Goal: Task Accomplishment & Management: Manage account settings

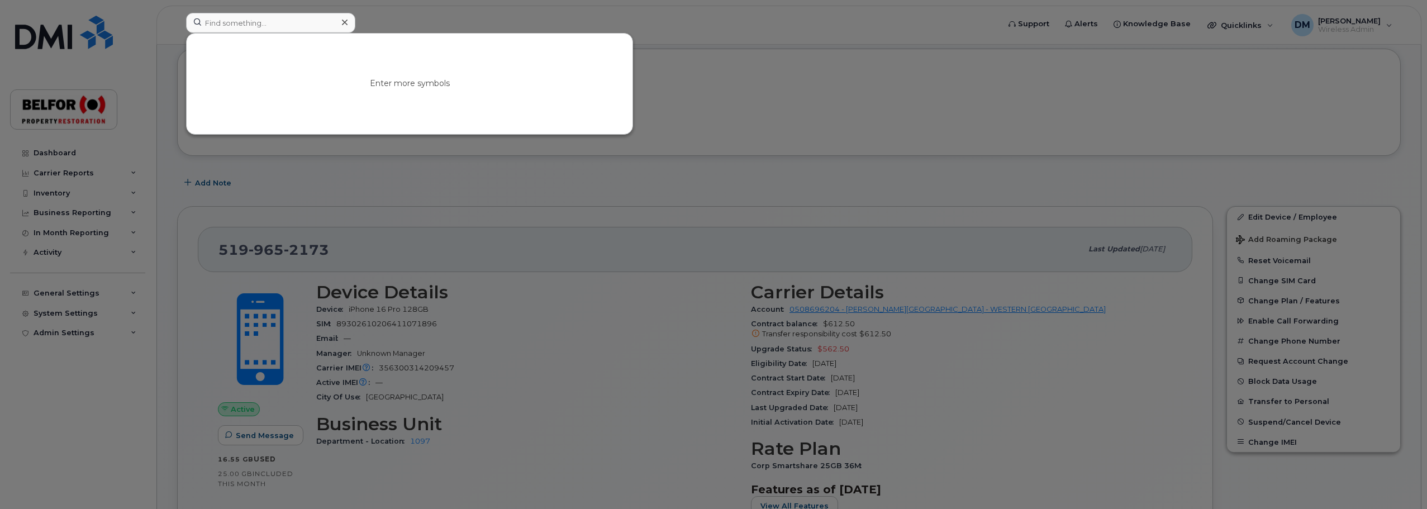
click at [236, 28] on input at bounding box center [270, 23] width 169 height 20
type input "[PERSON_NAME]"
click at [416, 84] on link "Go to Sign In Page" at bounding box center [410, 93] width 86 height 20
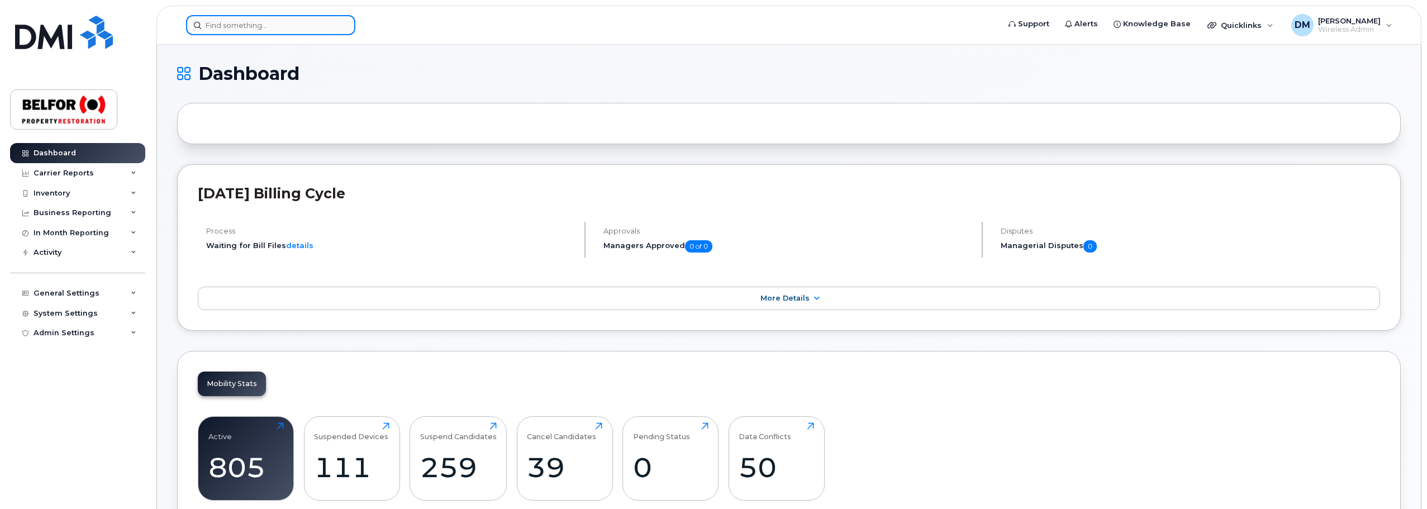
click at [245, 24] on input at bounding box center [270, 25] width 169 height 20
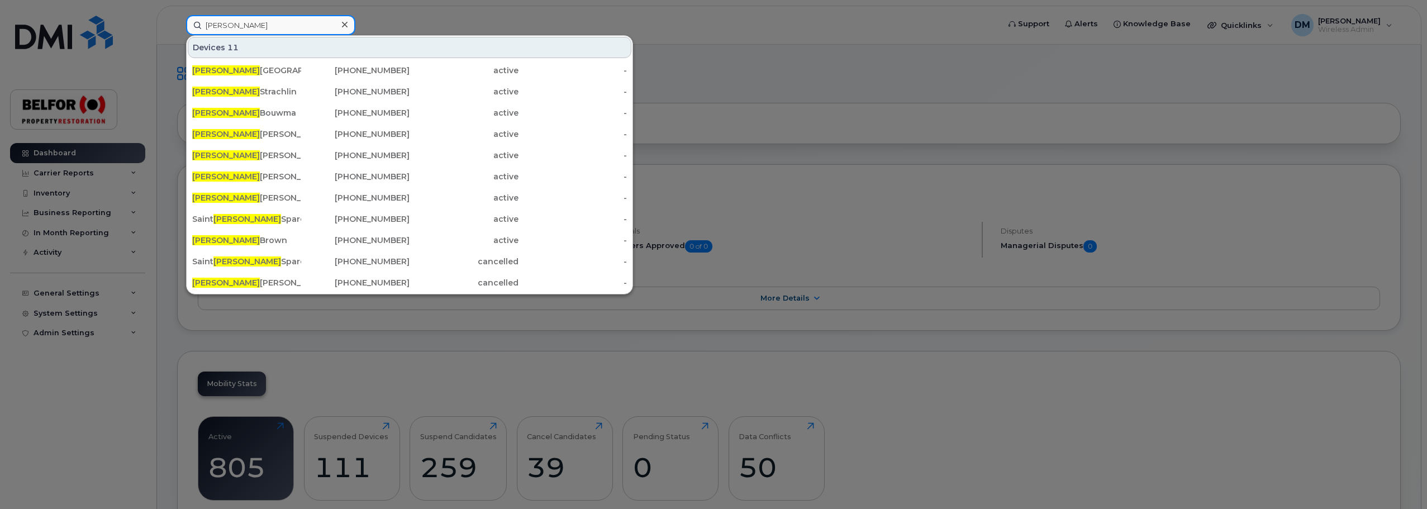
click at [223, 26] on input "john" at bounding box center [270, 25] width 169 height 20
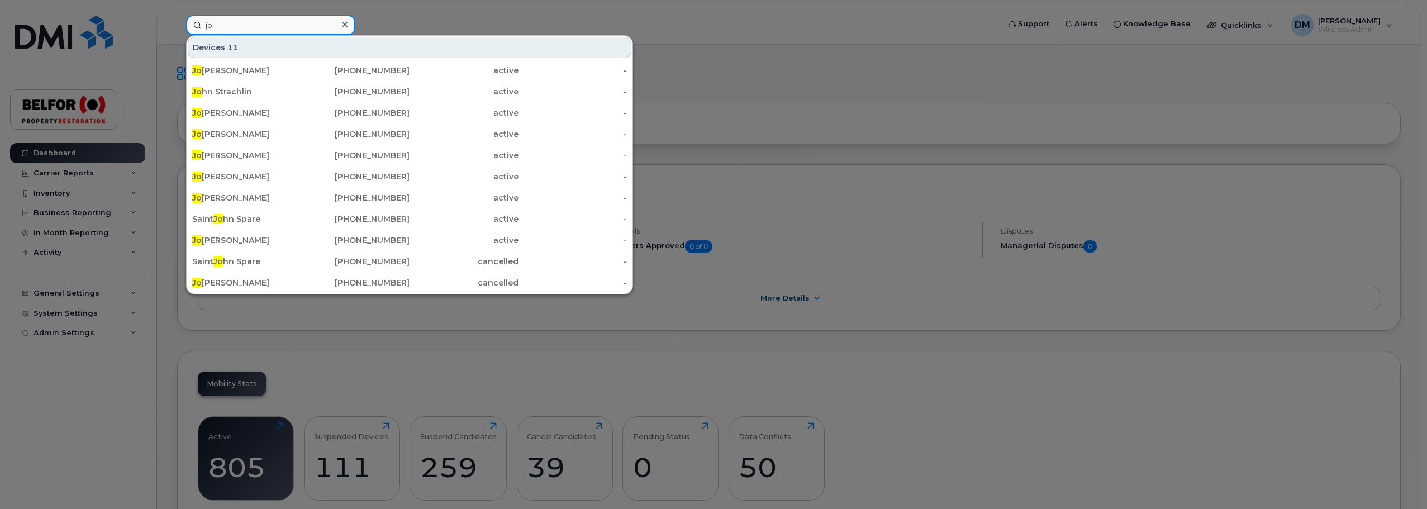
type input "j"
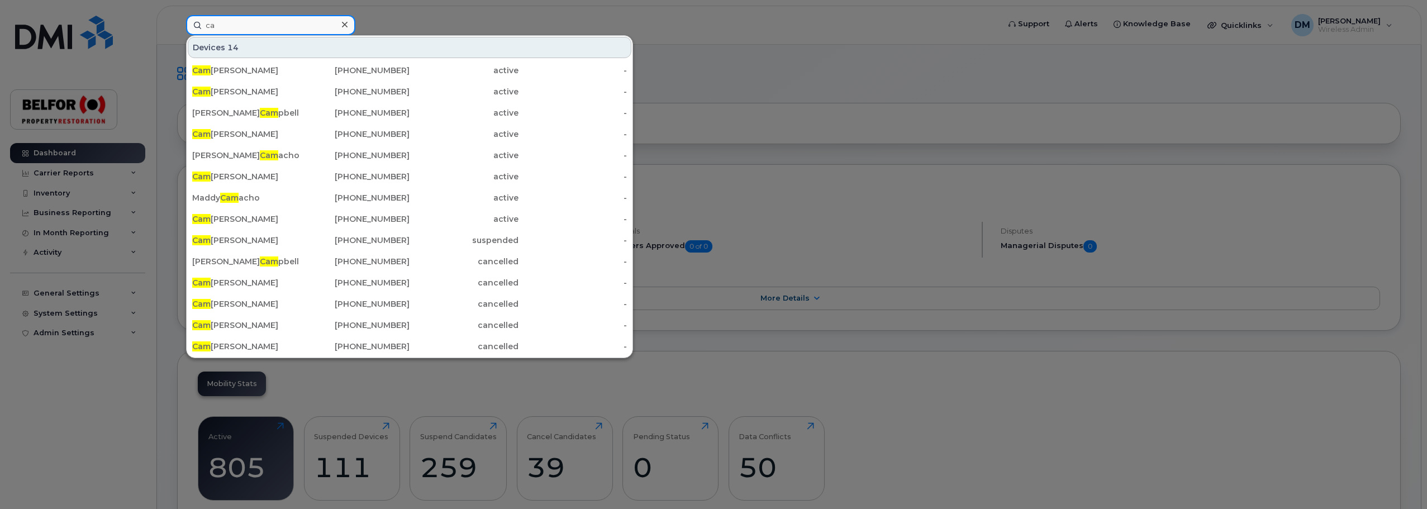
type input "c"
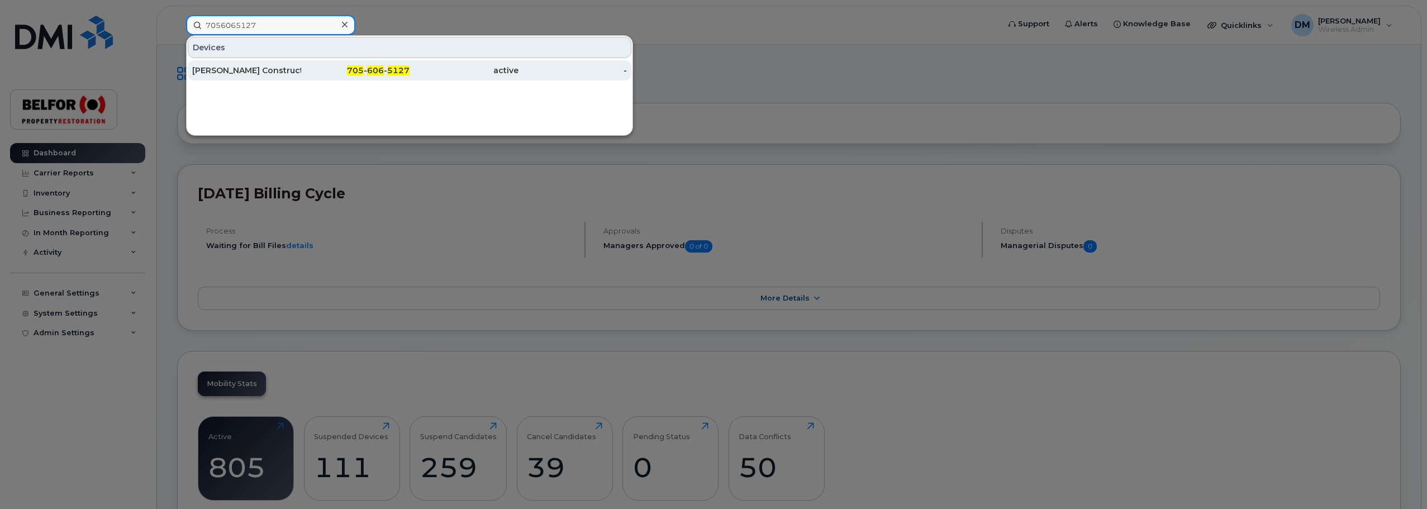
type input "7056065127"
click at [252, 66] on div "Garbutt Construction" at bounding box center [246, 70] width 109 height 11
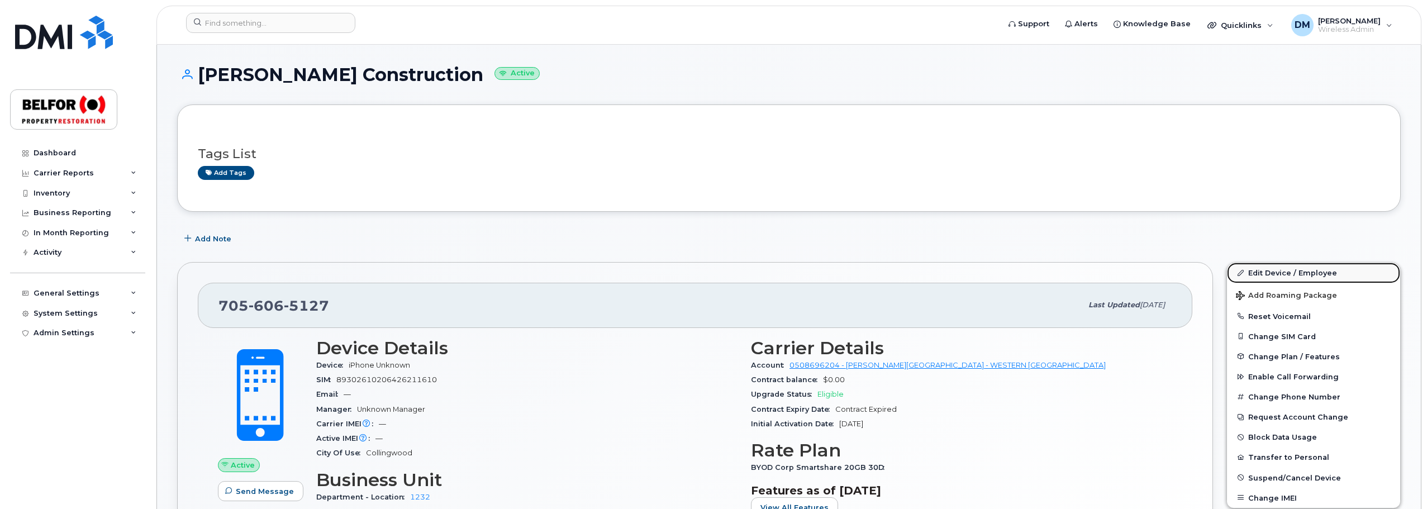
click at [1268, 274] on link "Edit Device / Employee" at bounding box center [1313, 273] width 173 height 20
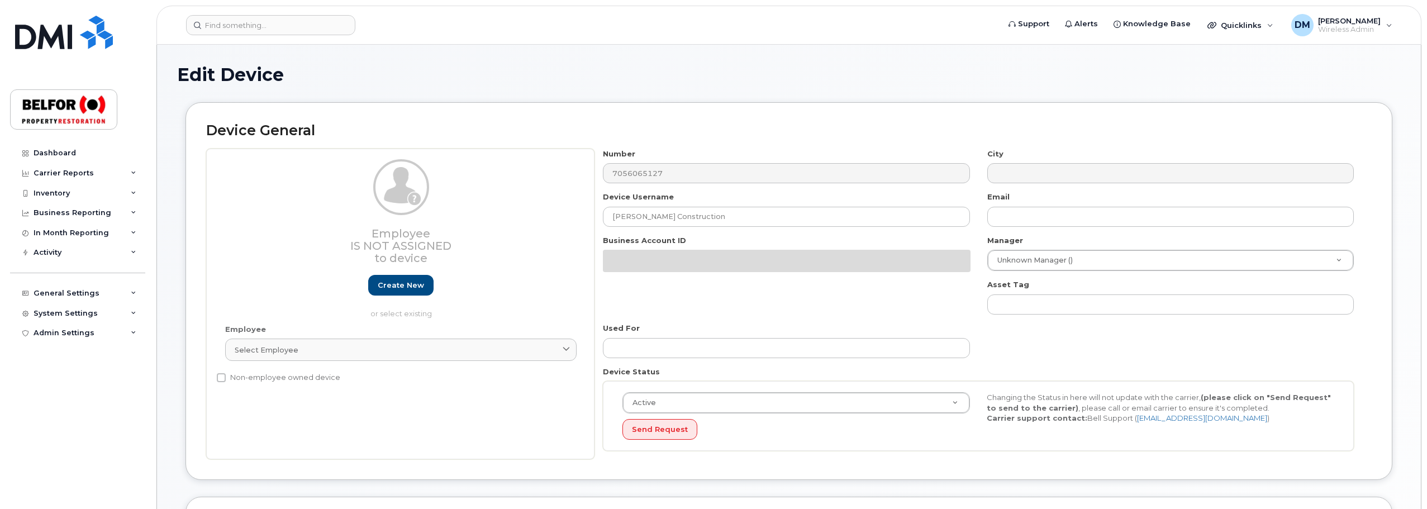
select select "5713155"
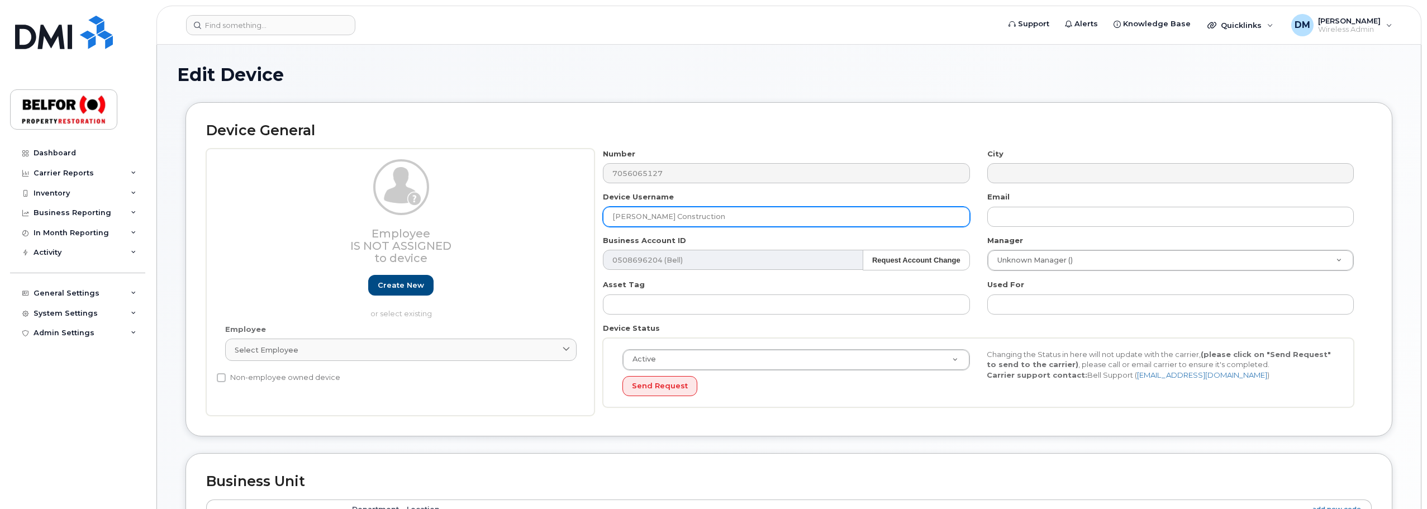
drag, startPoint x: 702, startPoint y: 213, endPoint x: 606, endPoint y: 211, distance: 95.6
click at [606, 211] on input "[PERSON_NAME] Construction" at bounding box center [786, 217] width 367 height 20
paste input "Robert Slack"
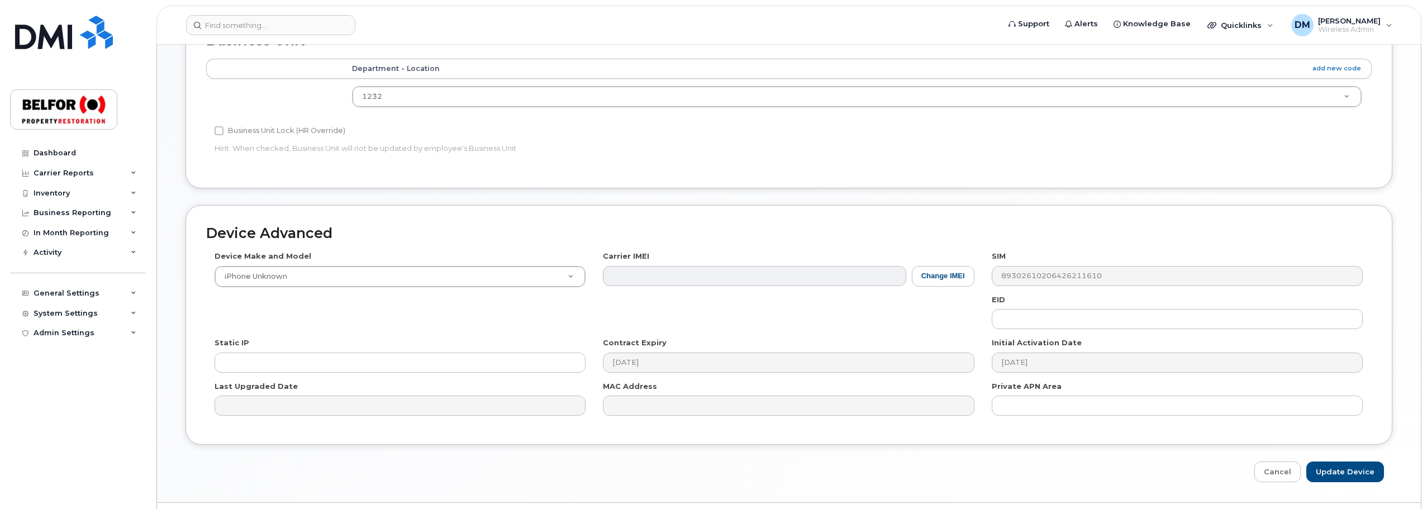
scroll to position [470, 0]
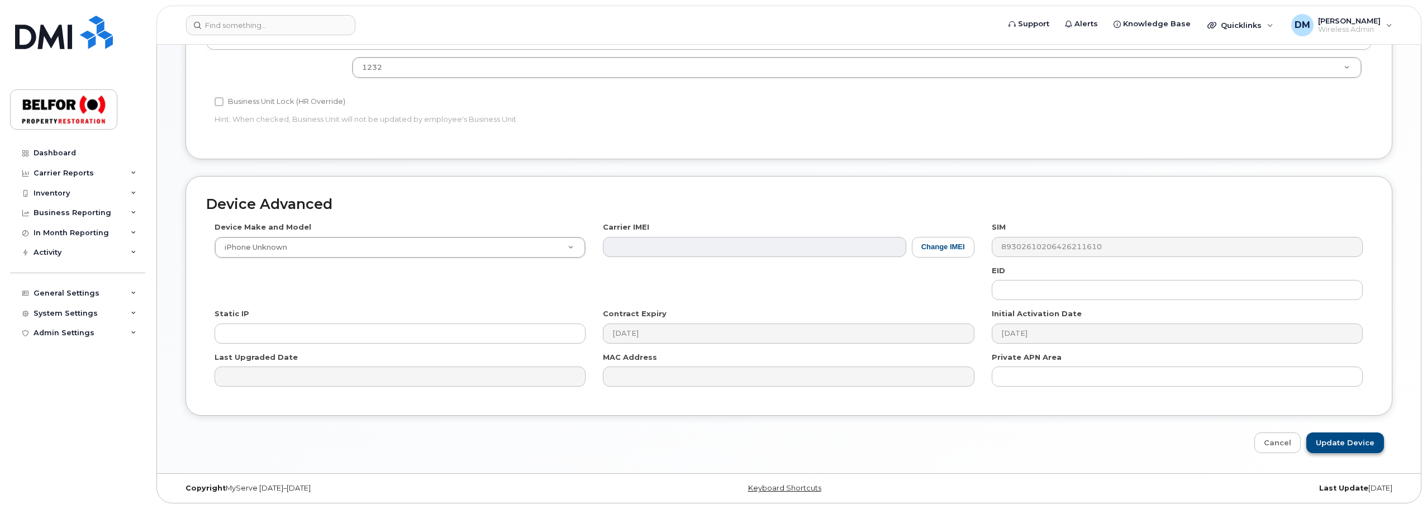
type input "Robert Slack"
click at [1347, 450] on input "Update Device" at bounding box center [1345, 442] width 78 height 21
type input "Saving..."
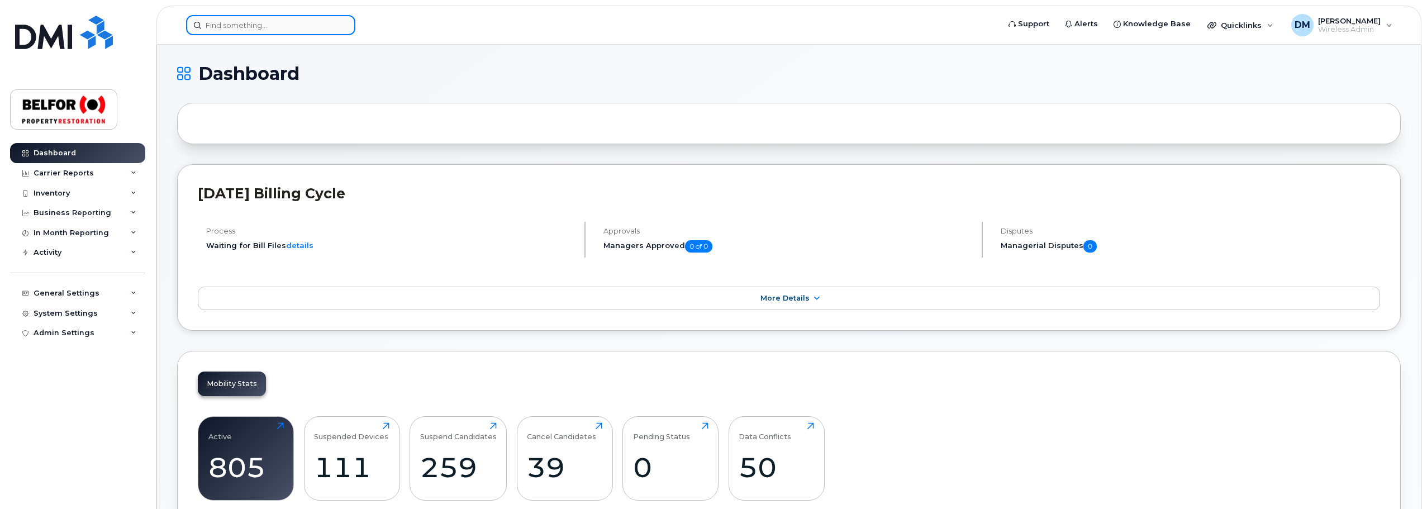
click at [246, 27] on input at bounding box center [270, 25] width 169 height 20
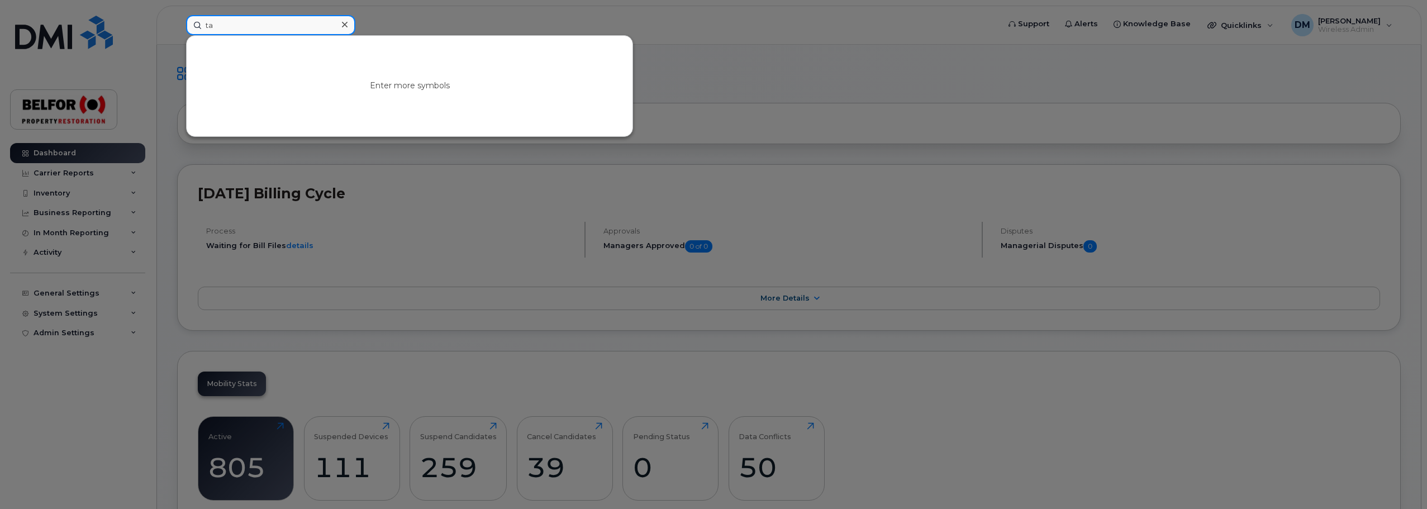
type input "t"
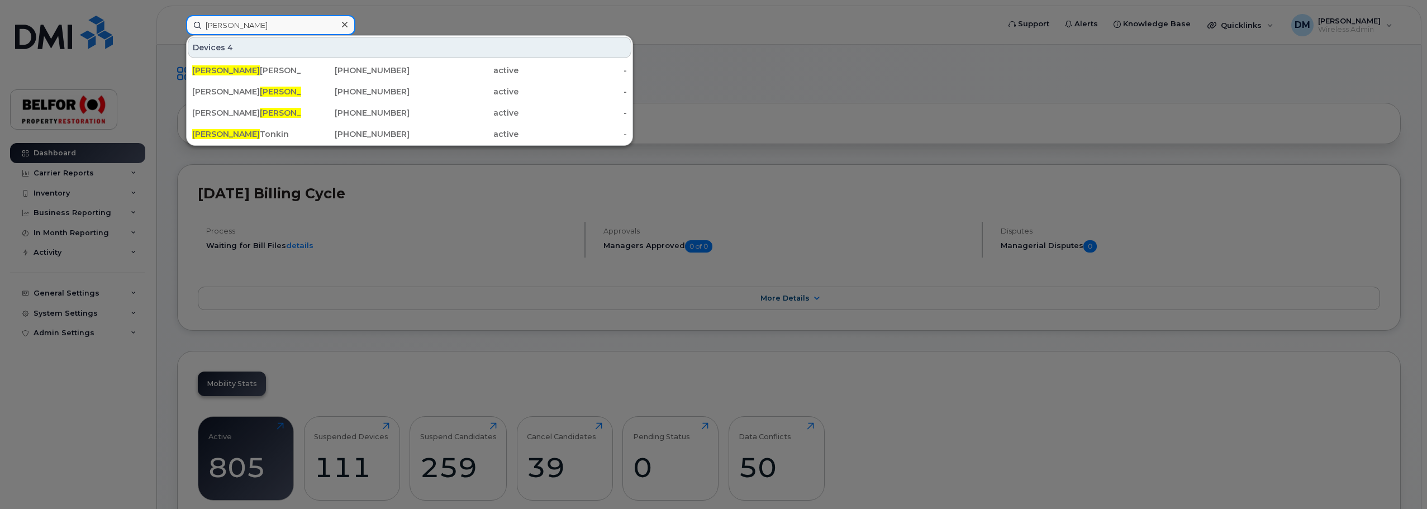
click at [217, 27] on input "taylor" at bounding box center [270, 25] width 169 height 20
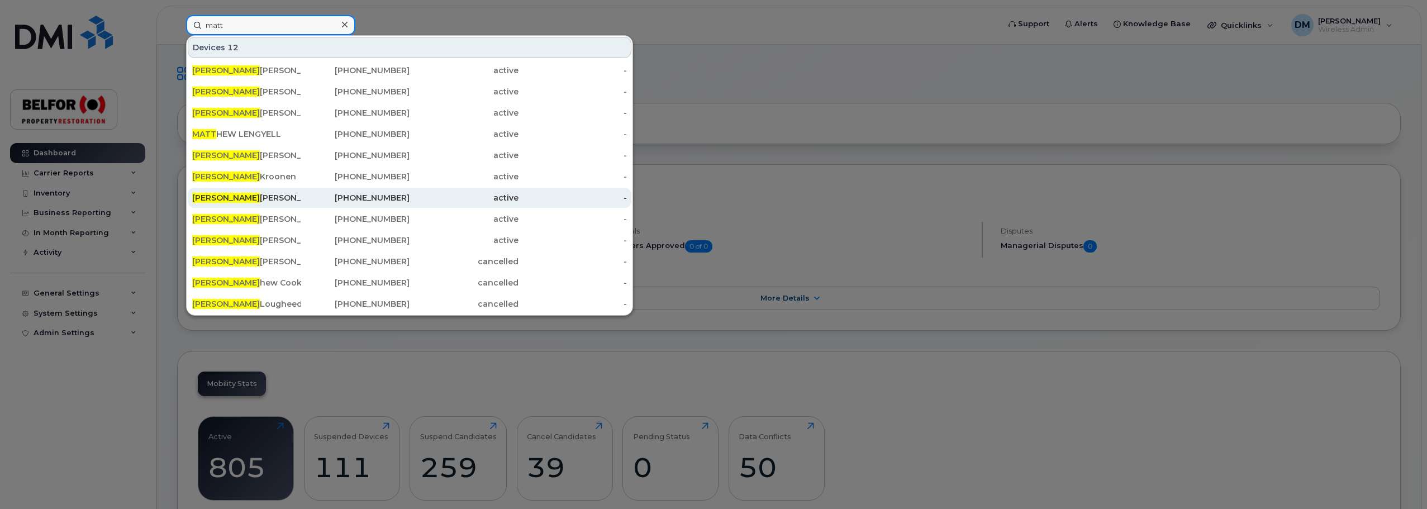
type input "matt"
click at [217, 194] on div "Matt Ward" at bounding box center [246, 197] width 109 height 11
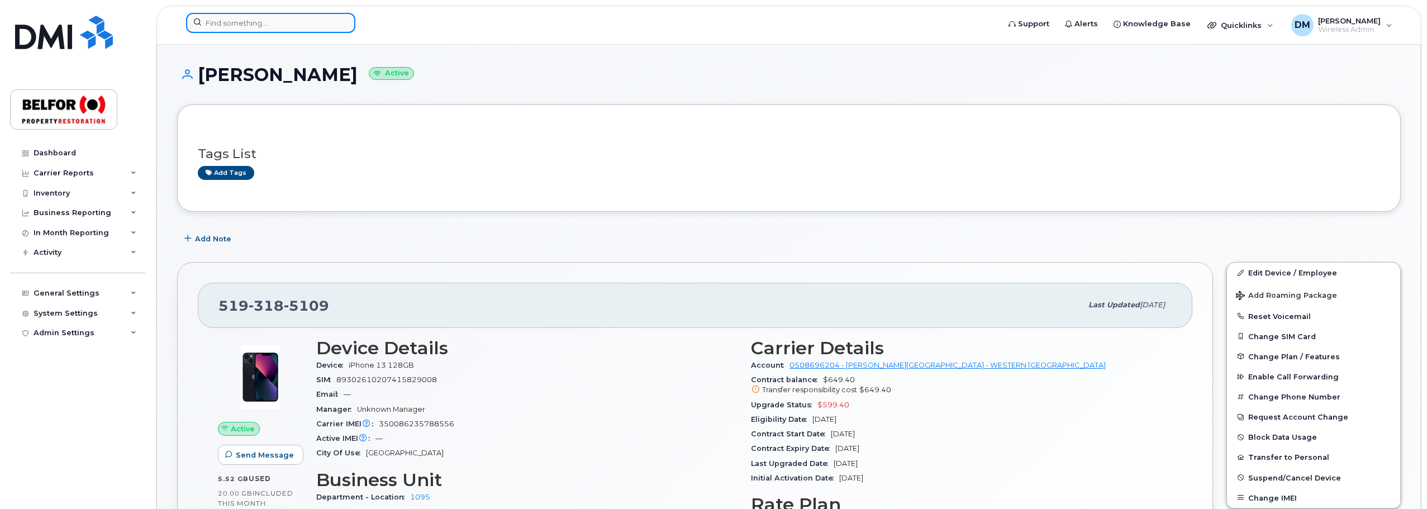
click at [226, 23] on input at bounding box center [270, 23] width 169 height 20
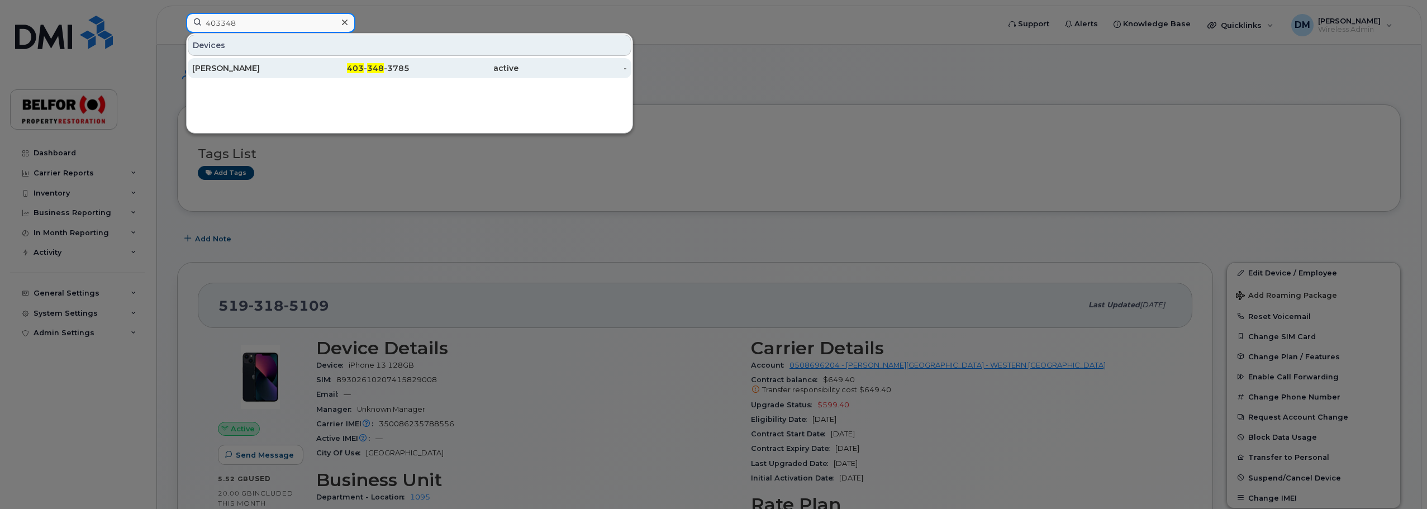
type input "403348"
click at [239, 64] on div "[PERSON_NAME]" at bounding box center [246, 68] width 109 height 11
